Goal: Task Accomplishment & Management: Complete application form

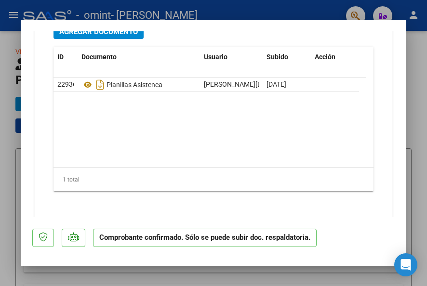
scroll to position [917, 0]
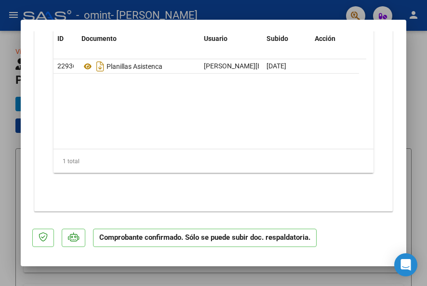
click at [419, 49] on div at bounding box center [213, 143] width 427 height 286
type input "$ 0,00"
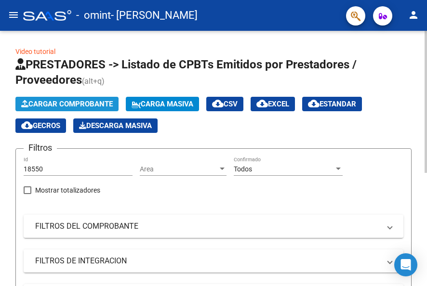
click at [60, 104] on span "Cargar Comprobante" at bounding box center [67, 104] width 92 height 9
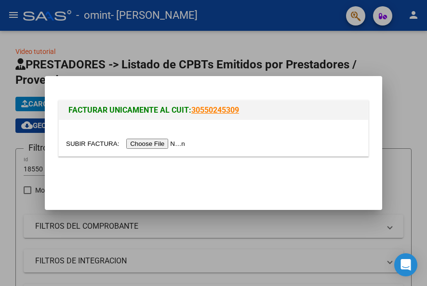
click at [162, 142] on input "file" at bounding box center [127, 144] width 122 height 10
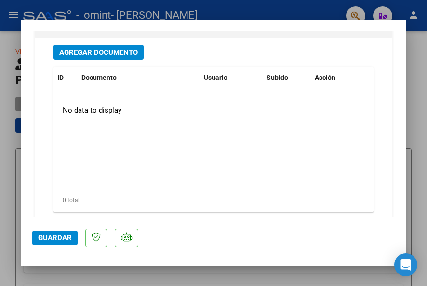
scroll to position [852, 0]
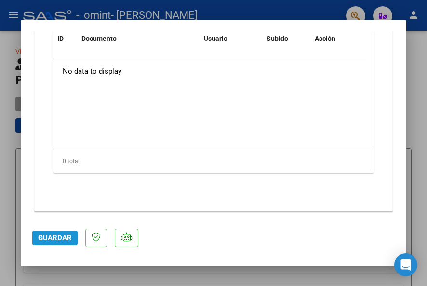
click at [56, 240] on span "Guardar" at bounding box center [55, 238] width 34 height 9
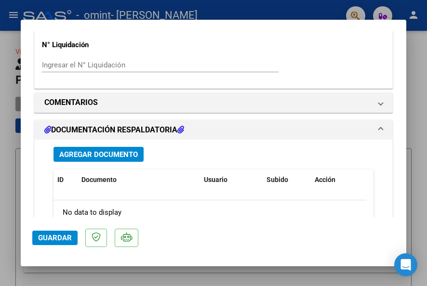
scroll to position [665, 0]
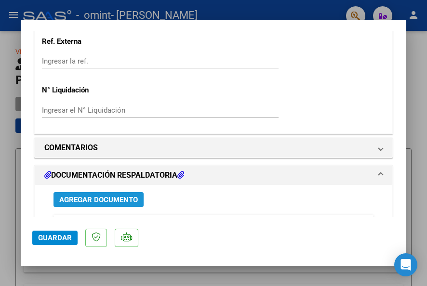
click at [98, 197] on span "Agregar Documento" at bounding box center [98, 200] width 79 height 9
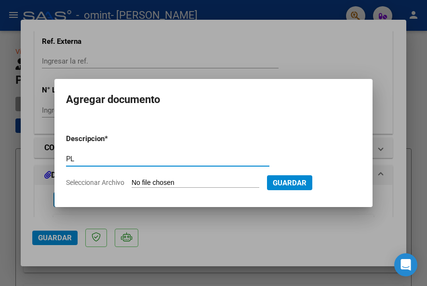
type input "P"
type input "planilla agosto"
click at [190, 183] on input "Seleccionar Archivo" at bounding box center [196, 183] width 128 height 9
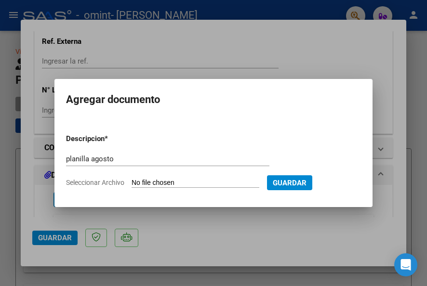
type input "C:\fakepath\OMINT planilla-asistencia [PERSON_NAME].pdf"
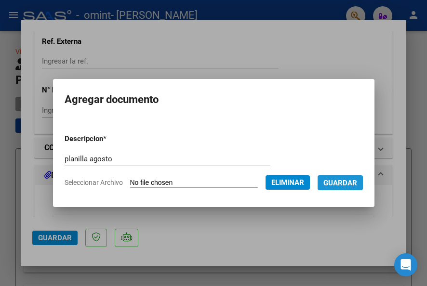
click at [333, 186] on span "Guardar" at bounding box center [341, 183] width 34 height 9
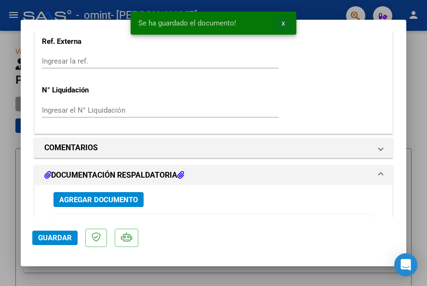
click at [282, 23] on span "x" at bounding box center [283, 23] width 3 height 9
